Goal: Navigation & Orientation: Find specific page/section

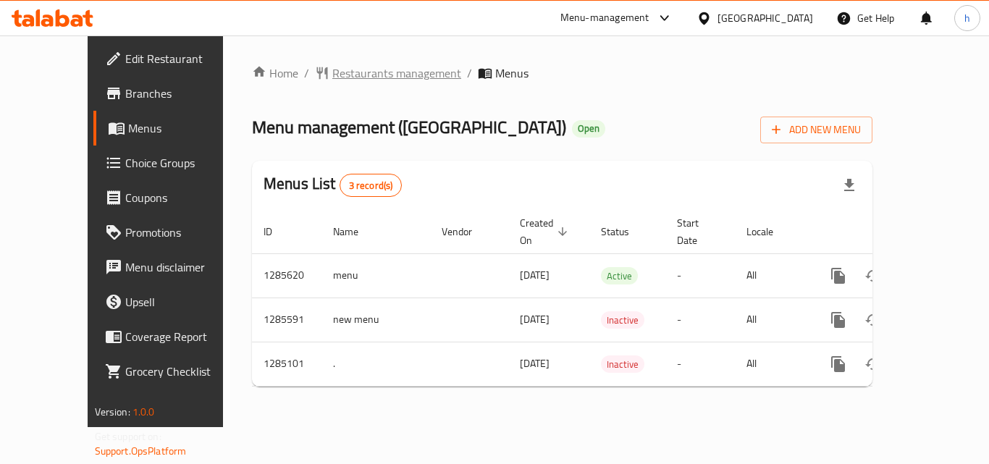
click at [332, 74] on span "Restaurants management" at bounding box center [396, 72] width 129 height 17
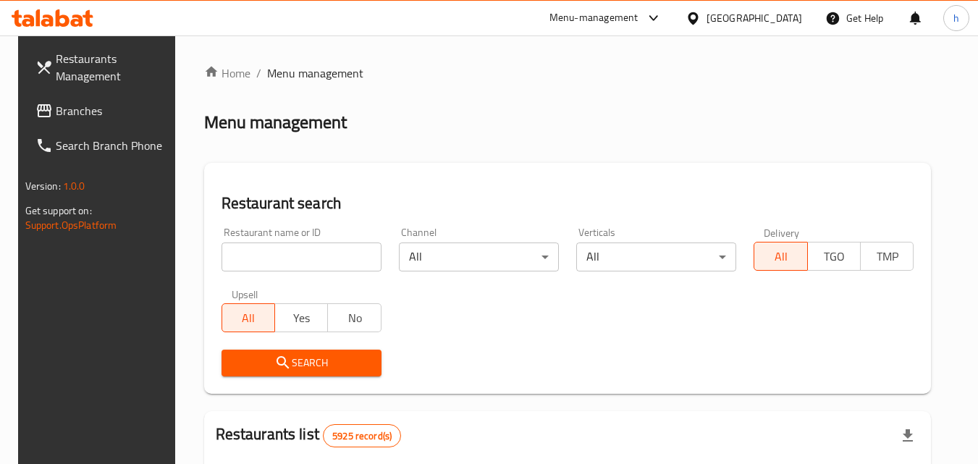
click at [85, 103] on span "Branches" at bounding box center [113, 110] width 114 height 17
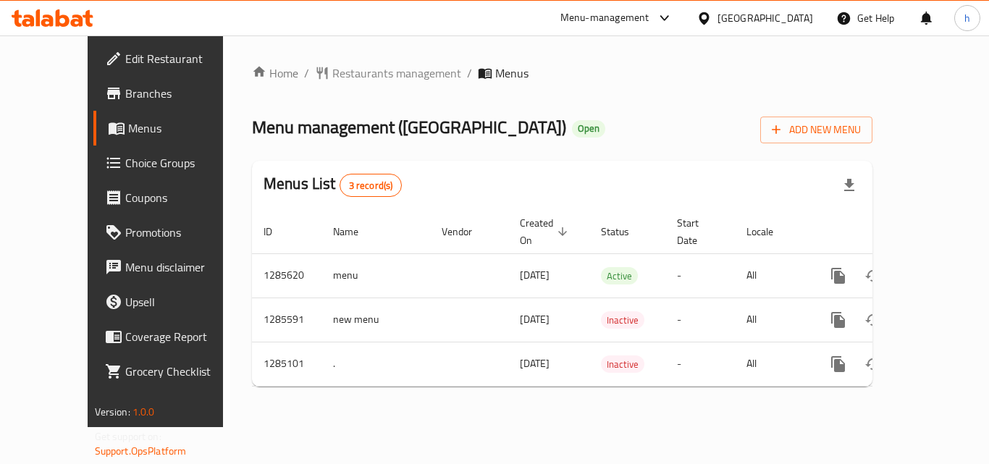
click at [711, 22] on icon at bounding box center [703, 18] width 15 height 15
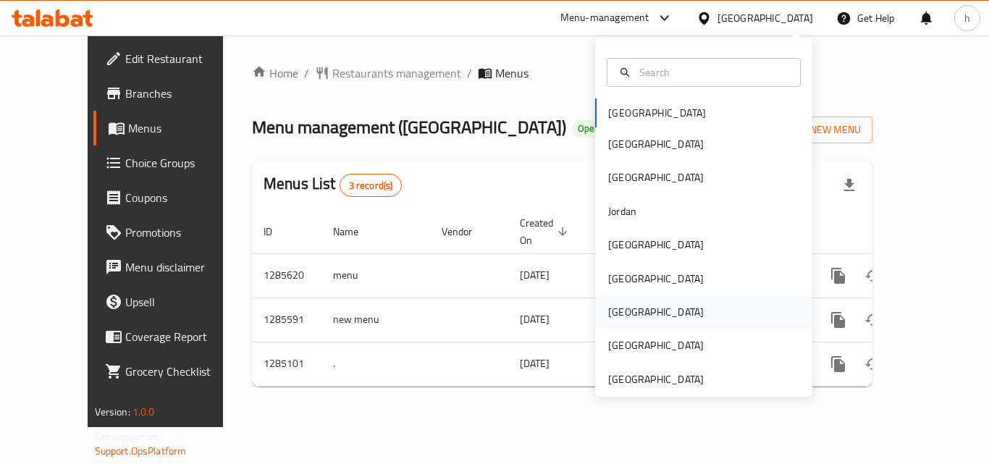
click at [653, 306] on div "Qatar" at bounding box center [703, 311] width 217 height 33
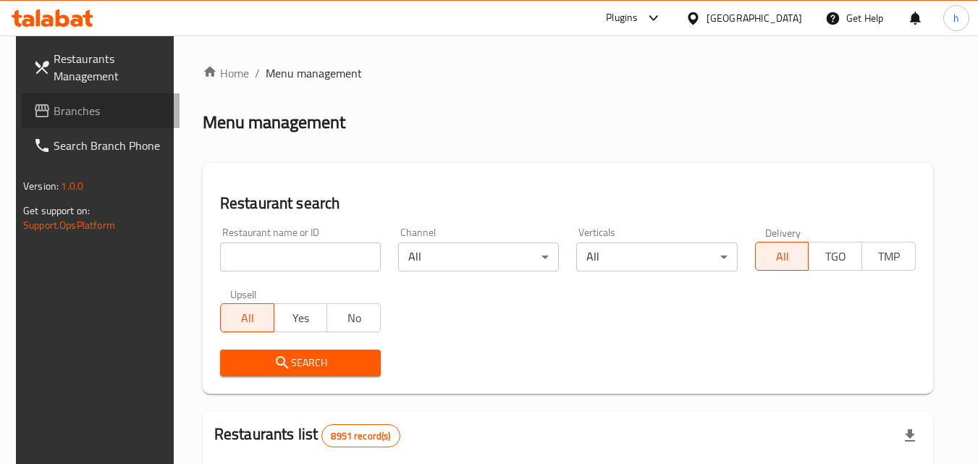
click at [99, 111] on span "Branches" at bounding box center [111, 110] width 114 height 17
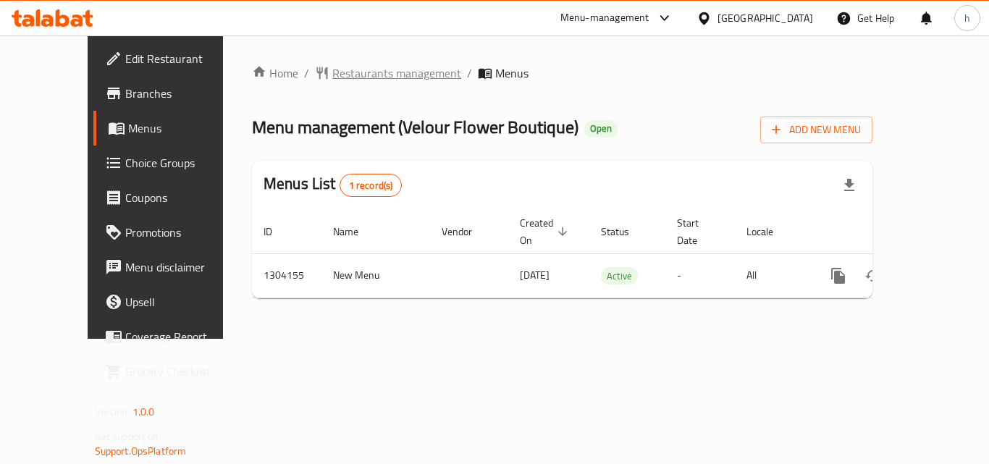
click at [332, 76] on span "Restaurants management" at bounding box center [396, 72] width 129 height 17
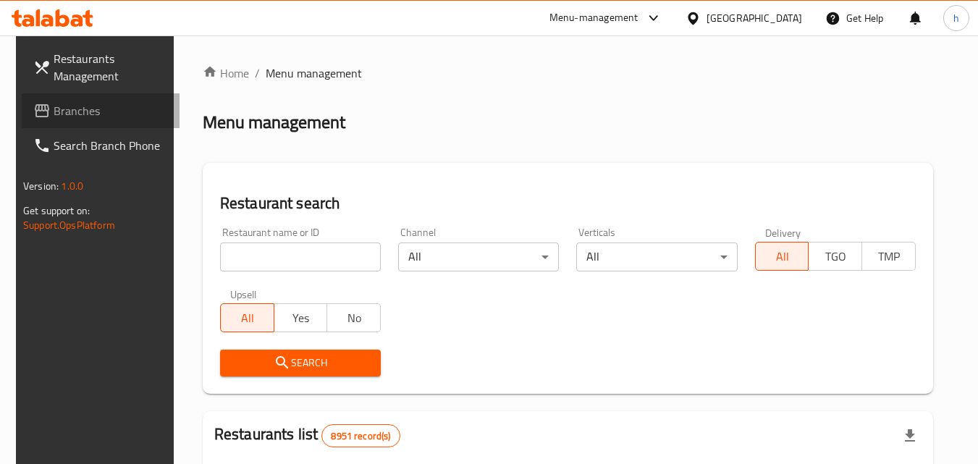
click at [59, 111] on span "Branches" at bounding box center [111, 110] width 114 height 17
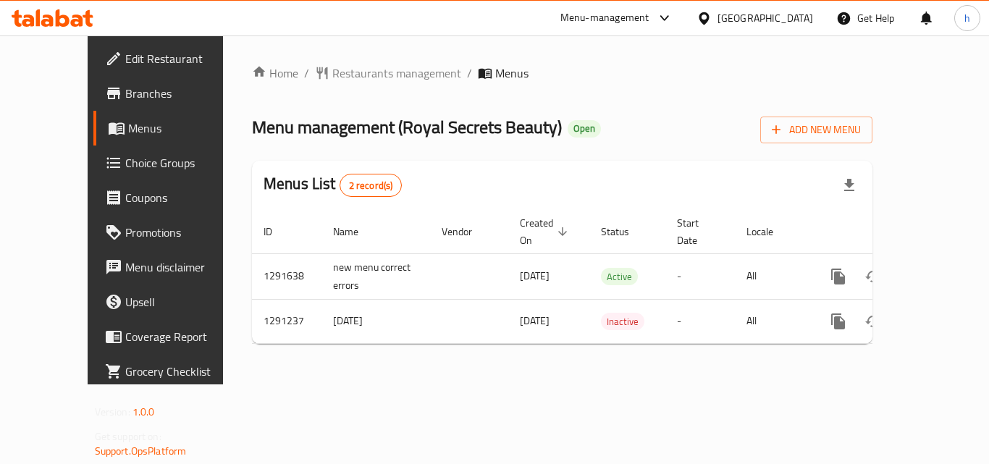
click at [794, 14] on div "[GEOGRAPHIC_DATA]" at bounding box center [765, 18] width 96 height 16
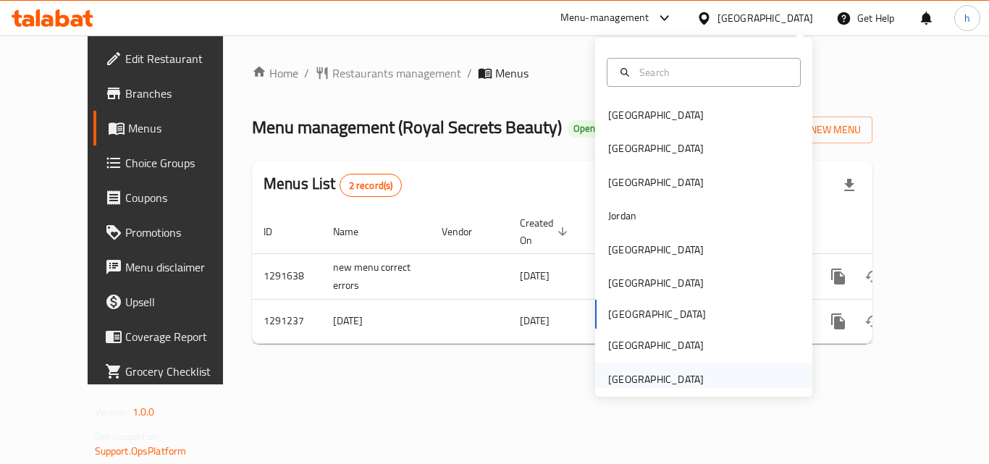
click at [639, 378] on div "[GEOGRAPHIC_DATA]" at bounding box center [656, 379] width 96 height 16
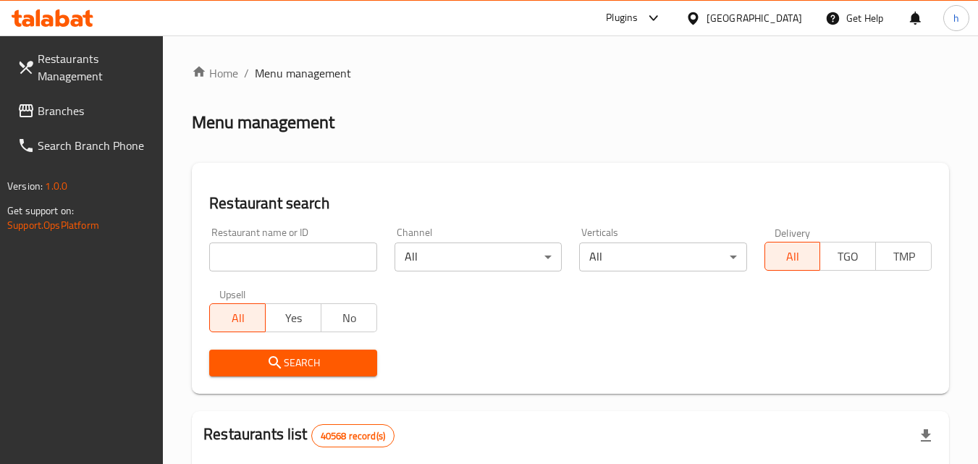
click at [36, 109] on span at bounding box center [27, 110] width 20 height 17
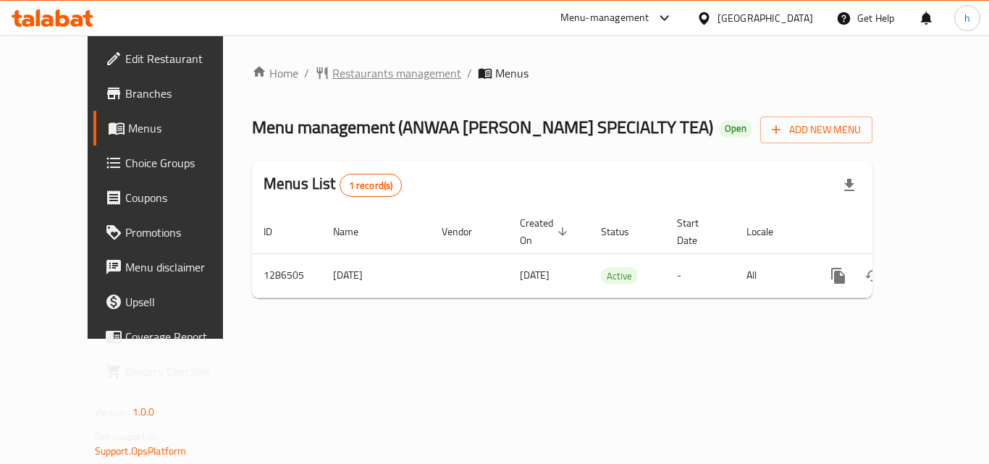
click at [332, 71] on span "Restaurants management" at bounding box center [396, 72] width 129 height 17
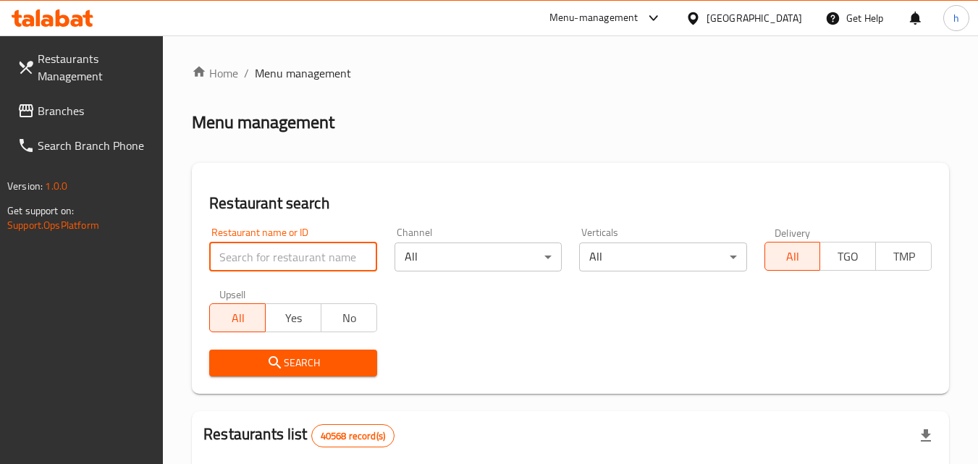
click at [286, 255] on input "search" at bounding box center [292, 256] width 167 height 29
paste input "696251"
type input "696251"
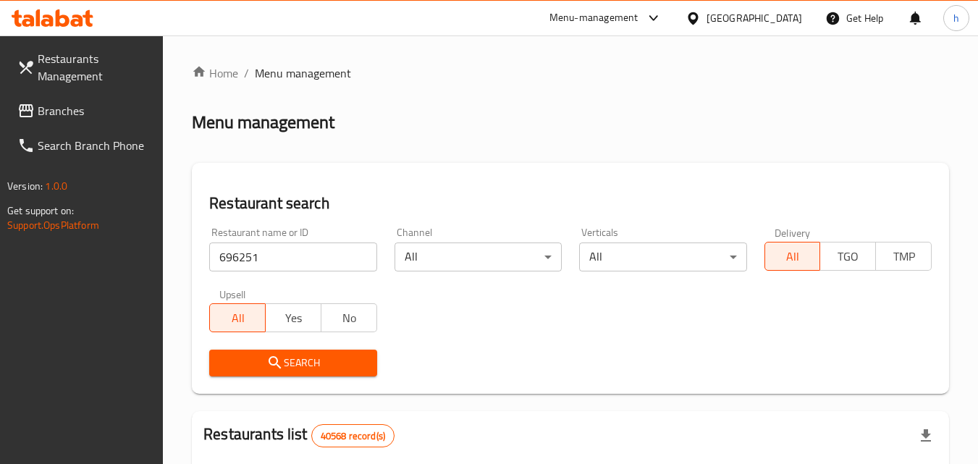
click at [763, 17] on div "[GEOGRAPHIC_DATA]" at bounding box center [754, 18] width 96 height 16
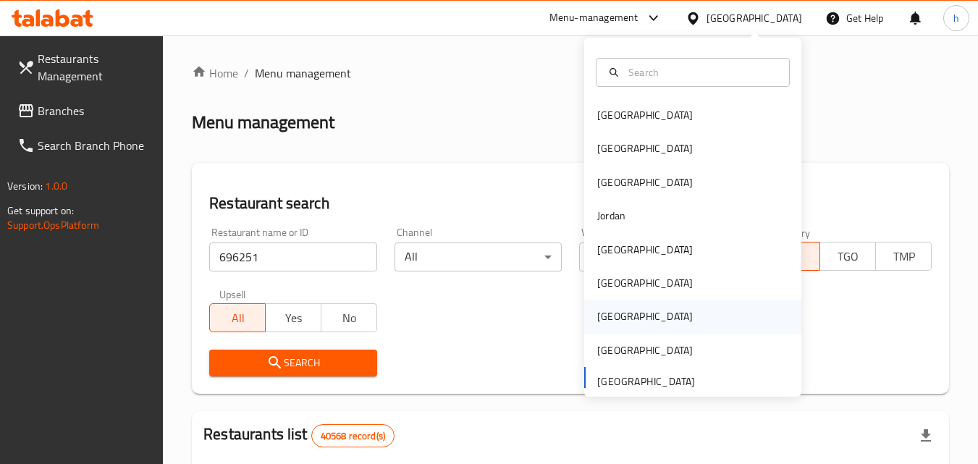
click at [607, 315] on div "[GEOGRAPHIC_DATA]" at bounding box center [645, 316] width 96 height 16
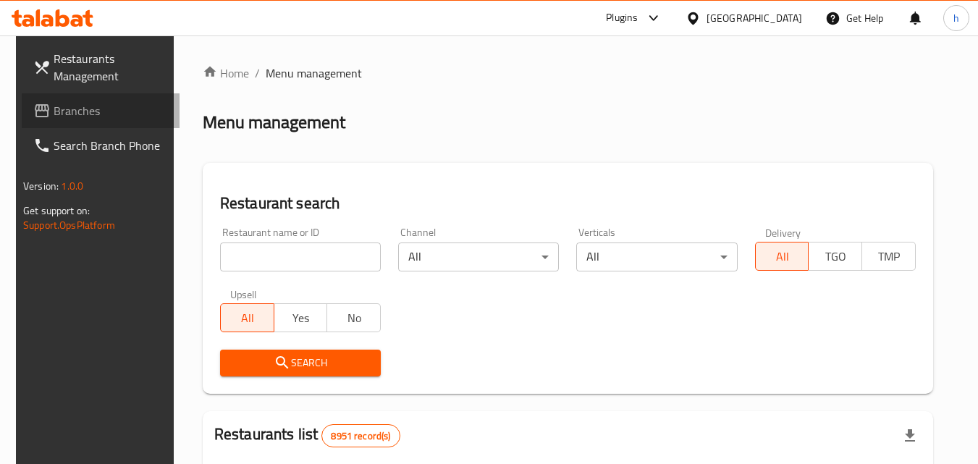
click at [57, 110] on span "Branches" at bounding box center [111, 110] width 114 height 17
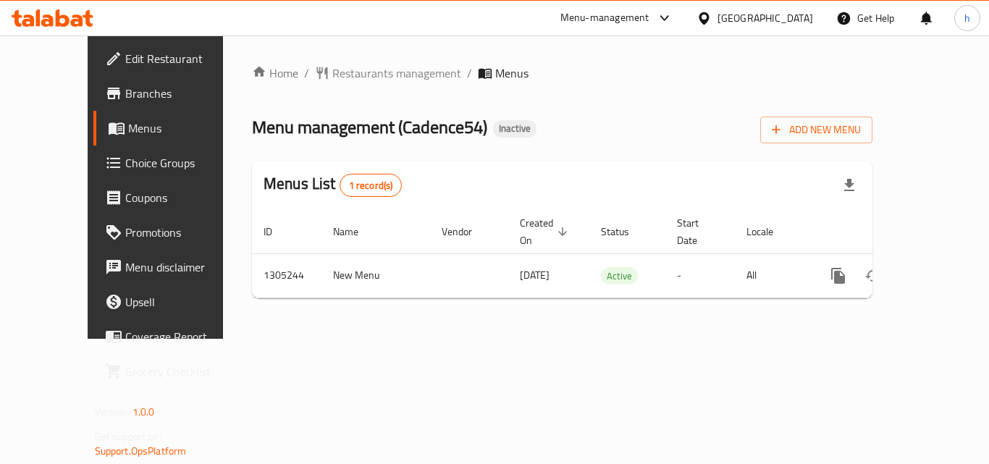
click at [795, 17] on div "[GEOGRAPHIC_DATA]" at bounding box center [765, 18] width 96 height 16
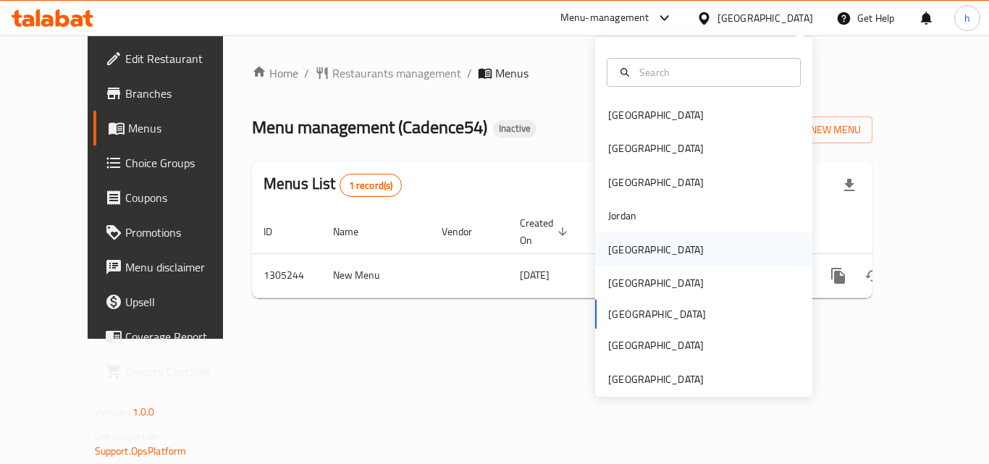
click at [653, 257] on div "Kuwait" at bounding box center [703, 249] width 217 height 33
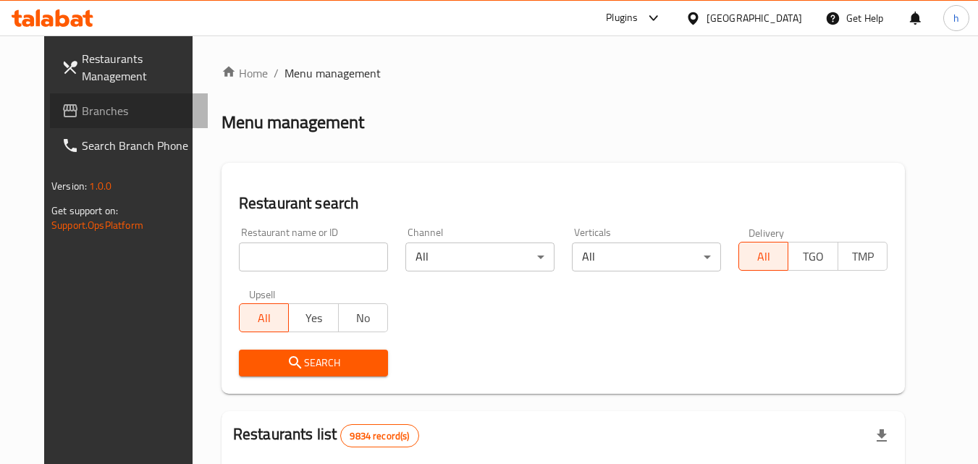
click at [82, 110] on span "Branches" at bounding box center [139, 110] width 114 height 17
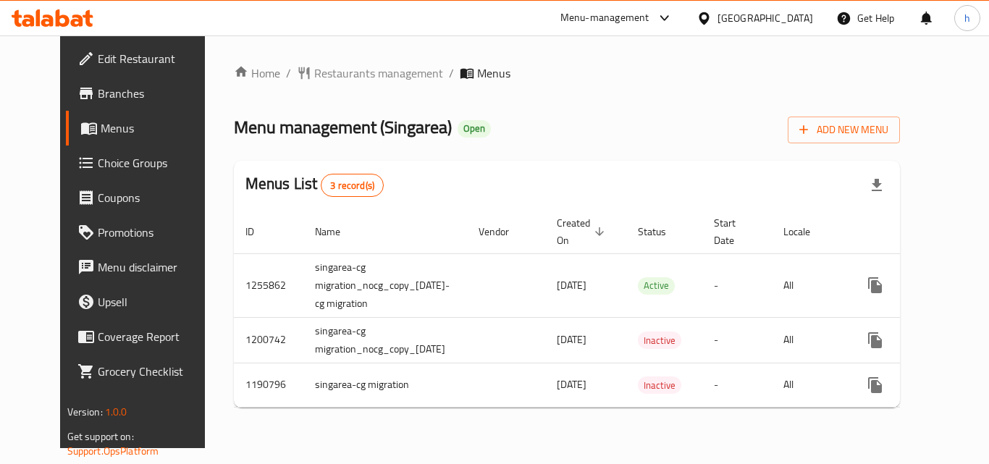
click at [787, 15] on div "[GEOGRAPHIC_DATA]" at bounding box center [765, 18] width 96 height 16
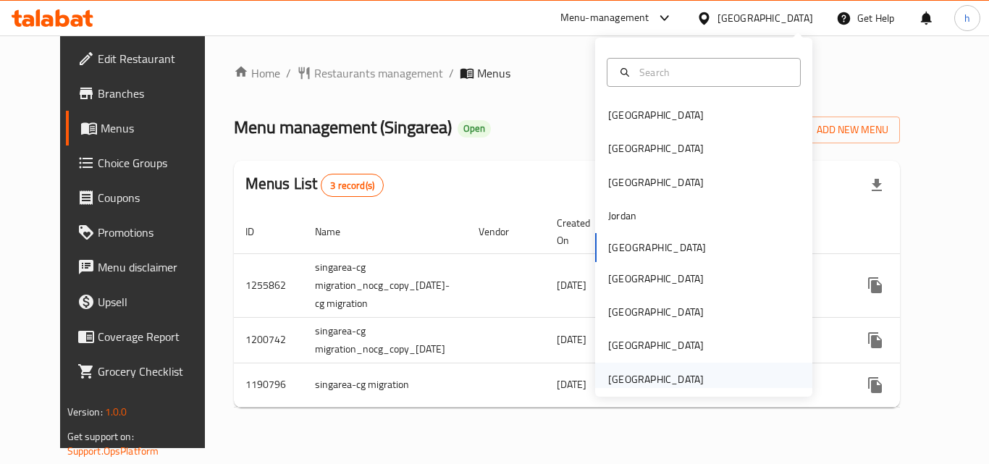
click at [632, 376] on div "[GEOGRAPHIC_DATA]" at bounding box center [656, 379] width 96 height 16
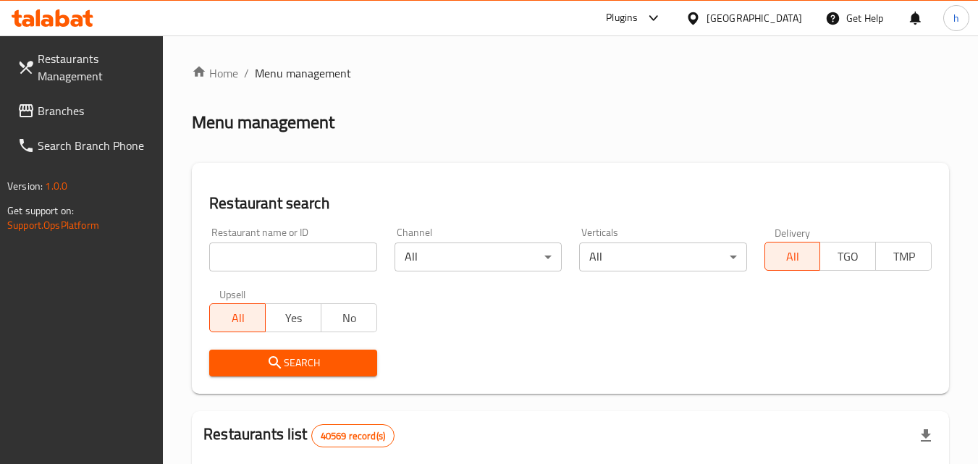
click at [75, 110] on span "Branches" at bounding box center [95, 110] width 114 height 17
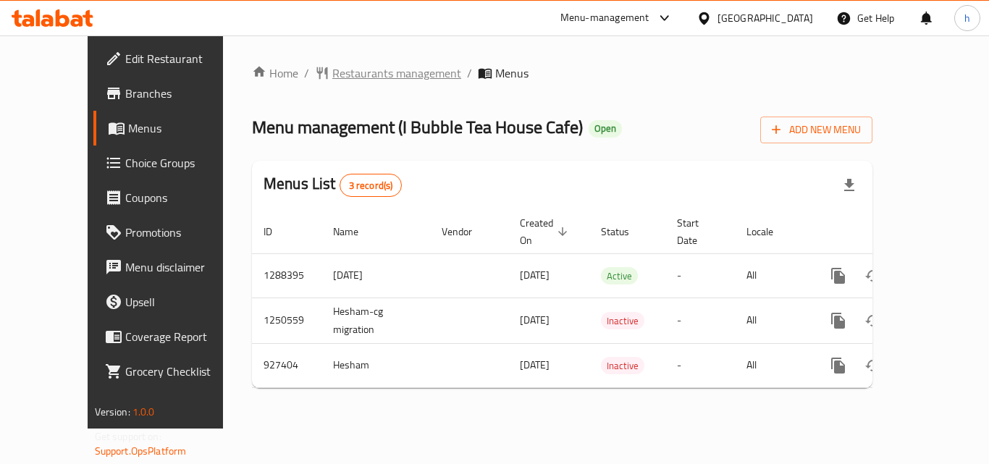
click at [332, 70] on span "Restaurants management" at bounding box center [396, 72] width 129 height 17
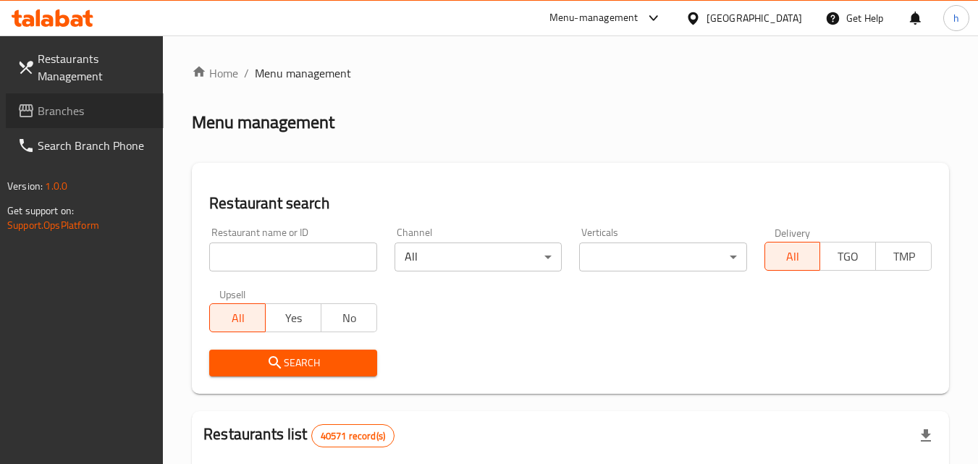
click at [64, 104] on span "Branches" at bounding box center [95, 110] width 114 height 17
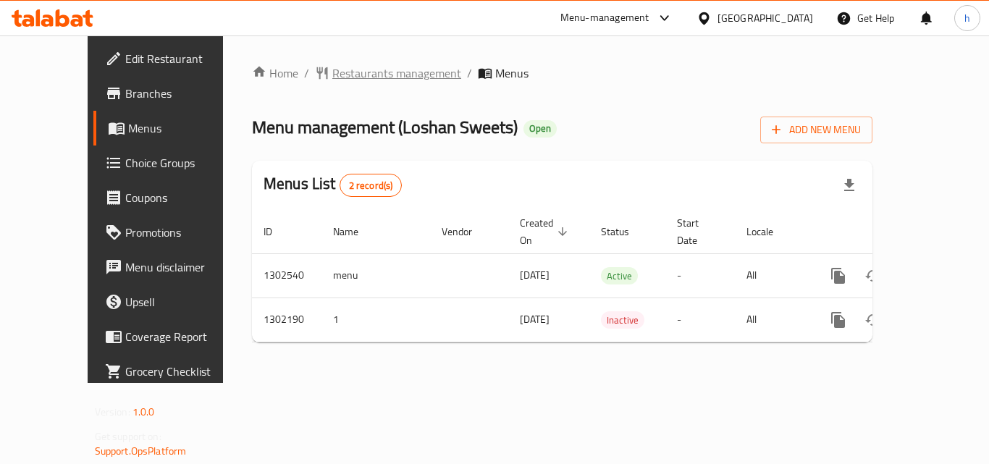
click at [332, 74] on span "Restaurants management" at bounding box center [396, 72] width 129 height 17
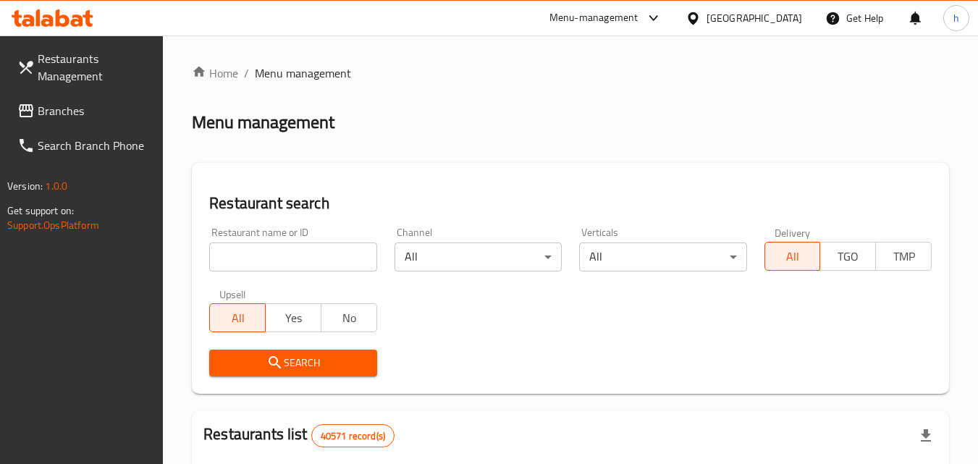
click at [59, 111] on span "Branches" at bounding box center [95, 110] width 114 height 17
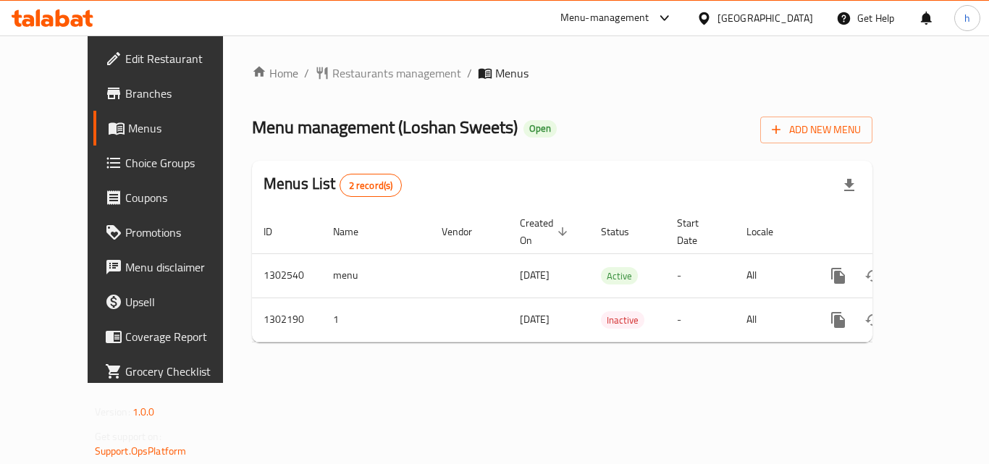
click at [735, 23] on div "United Arab Emirates" at bounding box center [765, 18] width 96 height 16
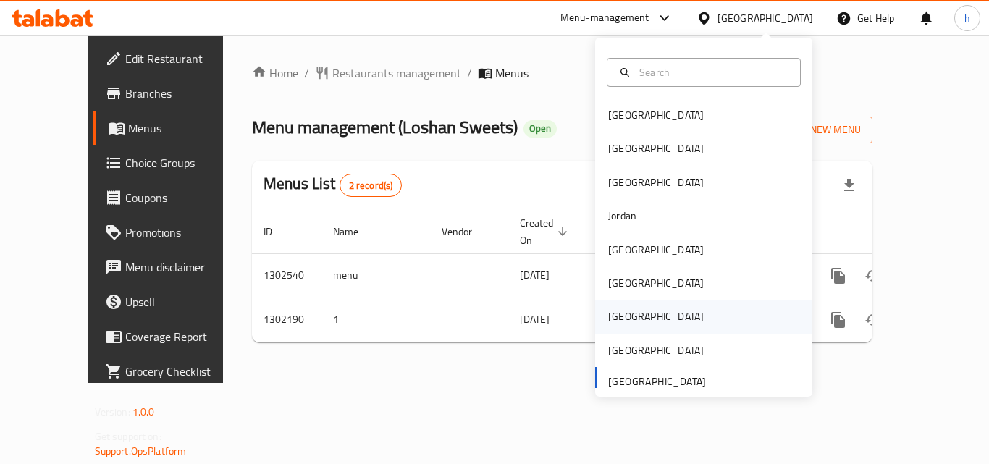
click at [632, 326] on div "[GEOGRAPHIC_DATA]" at bounding box center [655, 316] width 119 height 33
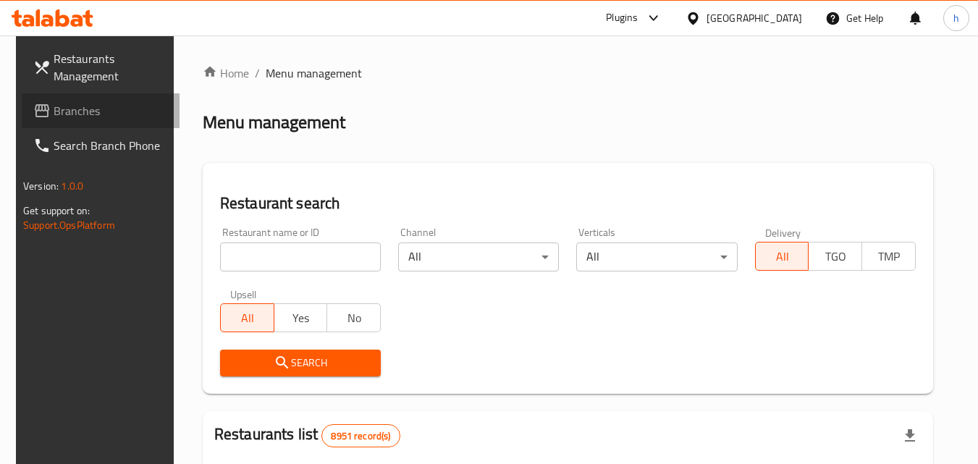
click at [54, 107] on span "Branches" at bounding box center [111, 110] width 114 height 17
